Goal: Navigation & Orientation: Find specific page/section

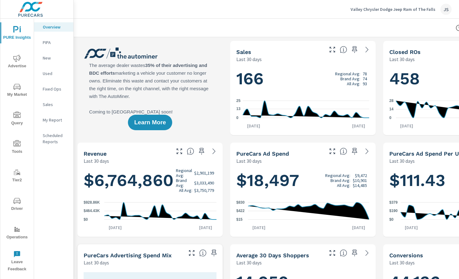
click at [372, 11] on p "Valley Chrysler Dodge Jeep Ram of The Falls" at bounding box center [392, 9] width 85 height 6
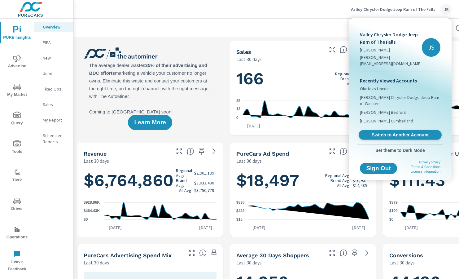
click at [404, 132] on span "Switch to Another Account" at bounding box center [400, 135] width 76 height 6
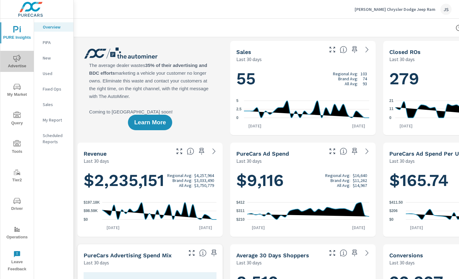
click at [18, 64] on span "Advertise" at bounding box center [17, 61] width 30 height 15
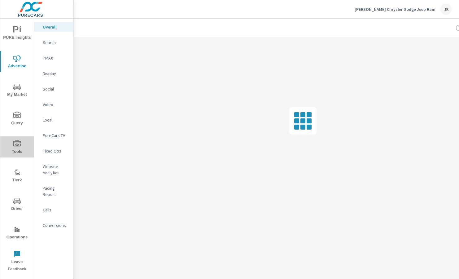
click at [19, 142] on icon "nav menu" at bounding box center [16, 143] width 7 height 6
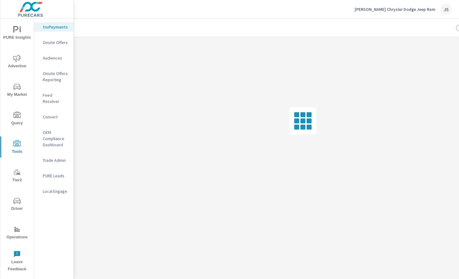
click at [16, 201] on icon "nav menu" at bounding box center [16, 200] width 7 height 7
